Goal: Task Accomplishment & Management: Manage account settings

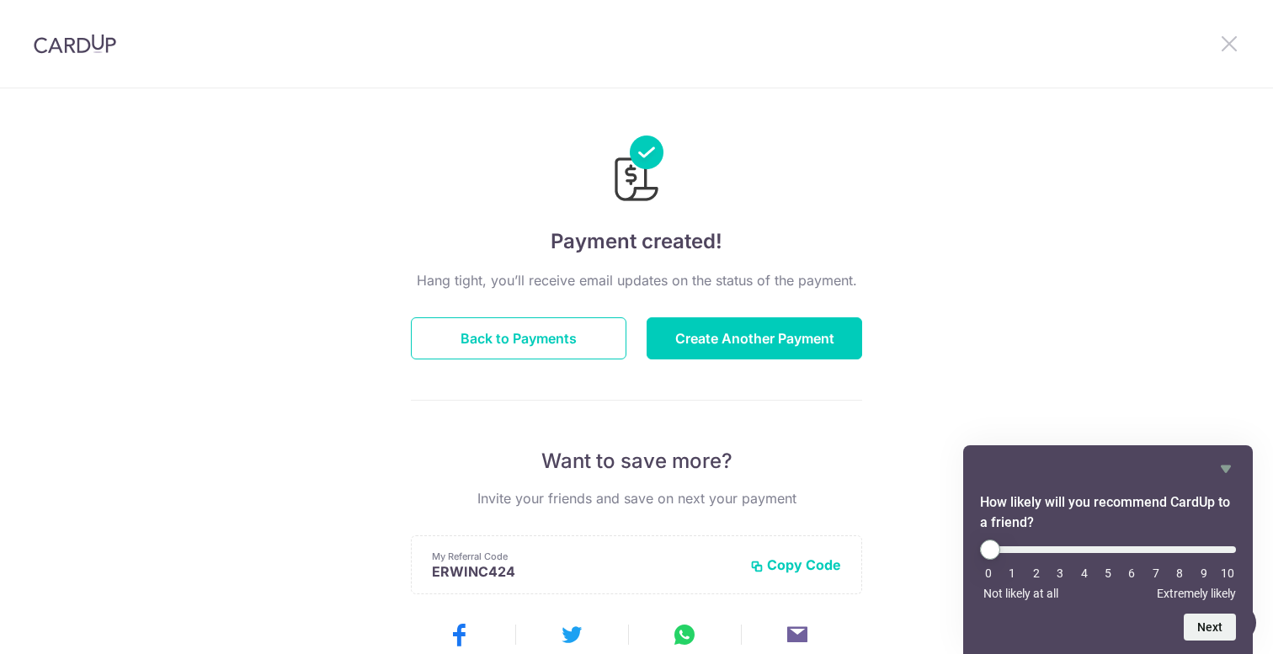
click at [1234, 47] on icon at bounding box center [1229, 43] width 20 height 21
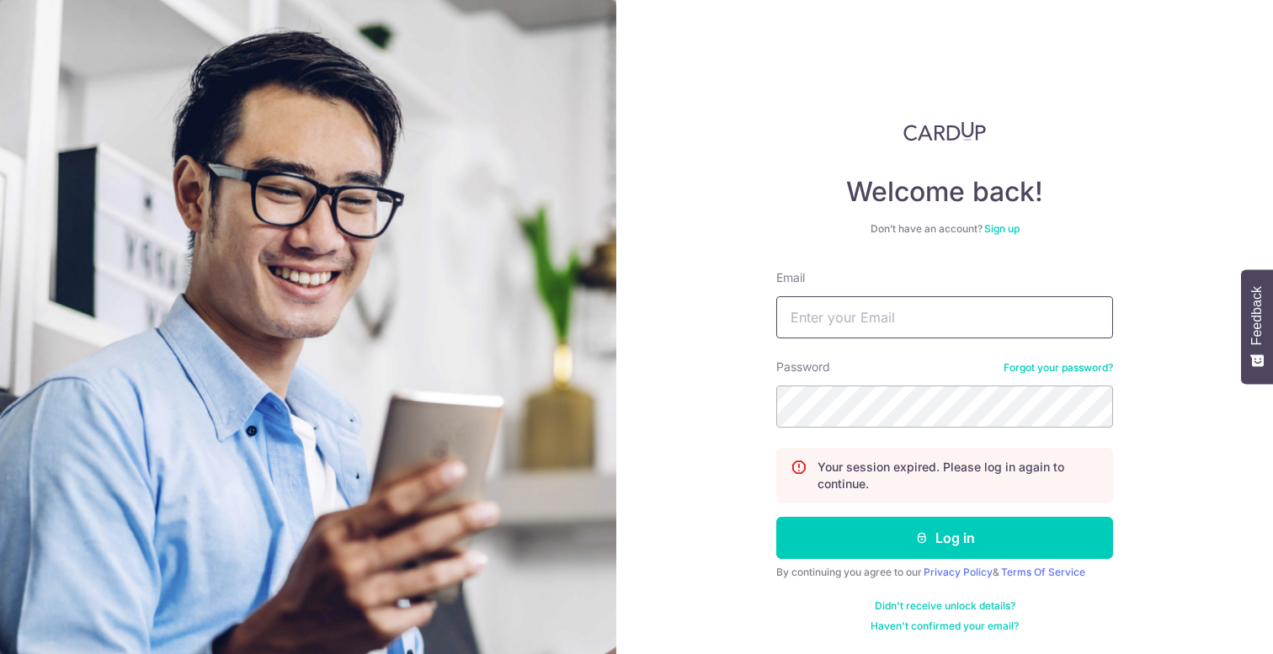
type input "[PERSON_NAME][EMAIL_ADDRESS][DOMAIN_NAME]"
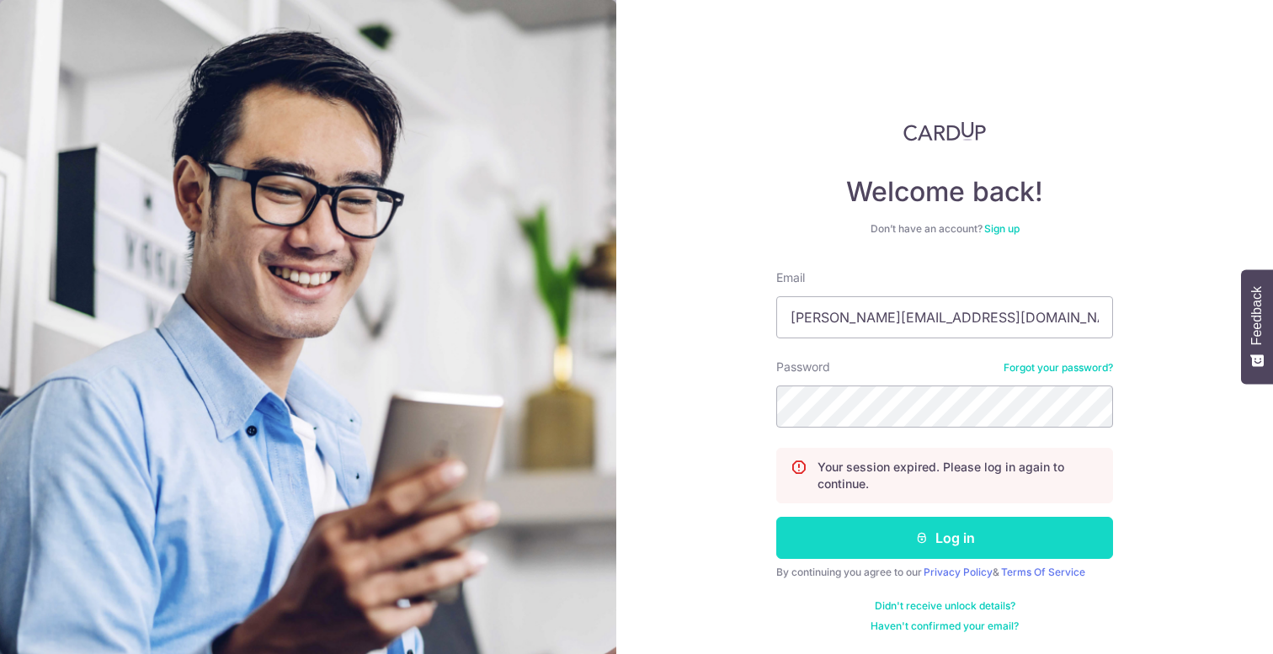
click at [918, 526] on button "Log in" at bounding box center [944, 538] width 337 height 42
